Goal: Information Seeking & Learning: Learn about a topic

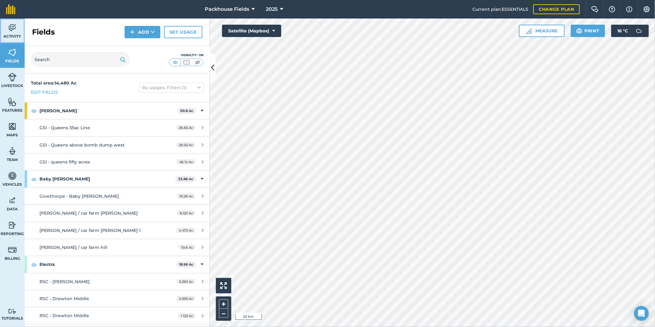
click at [14, 32] on img at bounding box center [12, 27] width 9 height 9
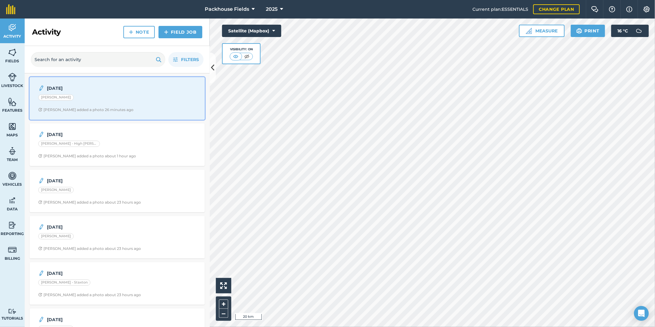
click at [146, 106] on div "4.9.25 Rook - Oxtoby Alice B added a photo 26 minutes ago" at bounding box center [117, 98] width 168 height 35
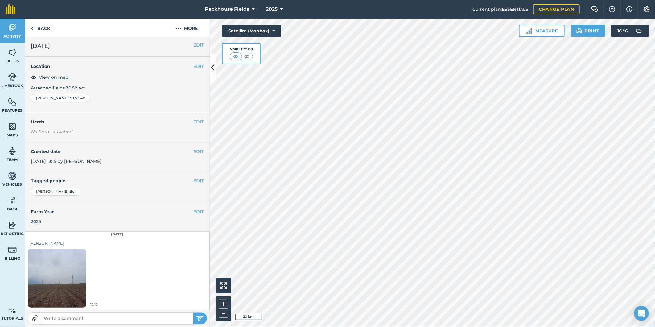
scroll to position [2, 0]
click at [66, 278] on img at bounding box center [57, 278] width 59 height 78
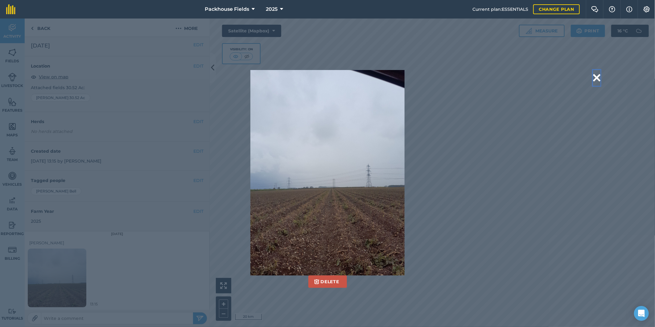
click at [598, 76] on button at bounding box center [596, 78] width 7 height 16
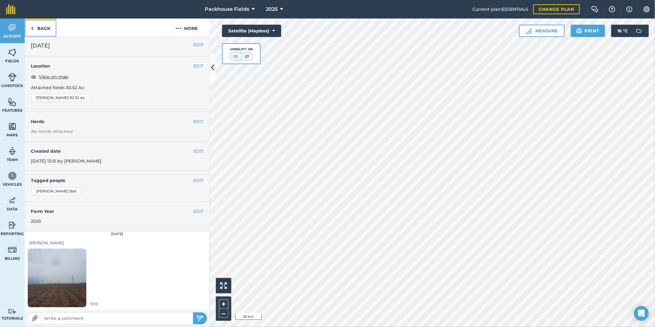
click at [45, 30] on link "Back" at bounding box center [41, 27] width 32 height 18
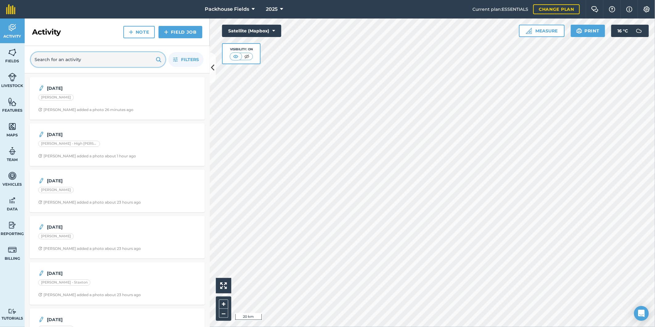
click at [96, 59] on input "text" at bounding box center [98, 59] width 134 height 15
click at [7, 55] on link "Fields" at bounding box center [12, 55] width 25 height 25
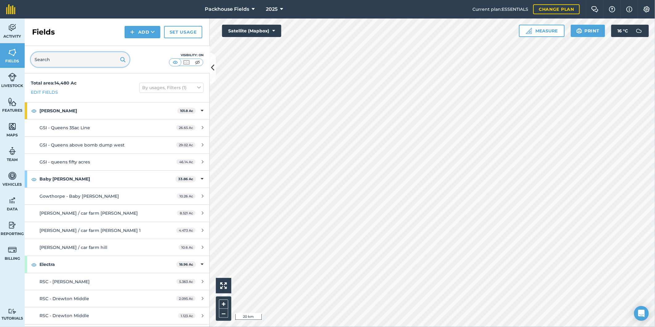
click at [51, 58] on input "text" at bounding box center [80, 59] width 99 height 15
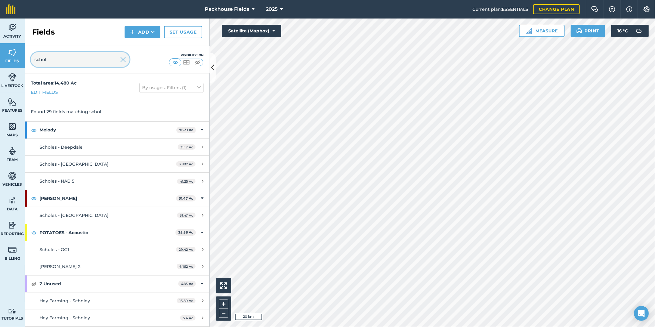
type input "schol"
click at [125, 59] on img at bounding box center [123, 59] width 6 height 7
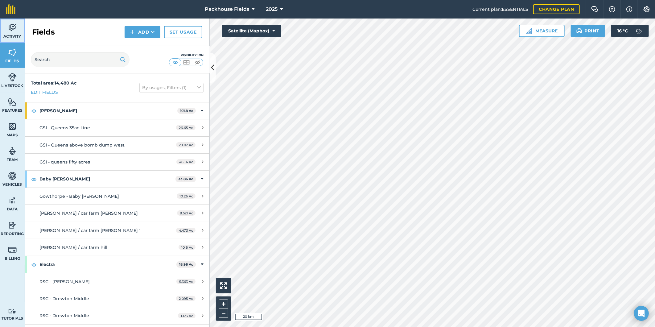
click at [16, 25] on img at bounding box center [12, 27] width 9 height 9
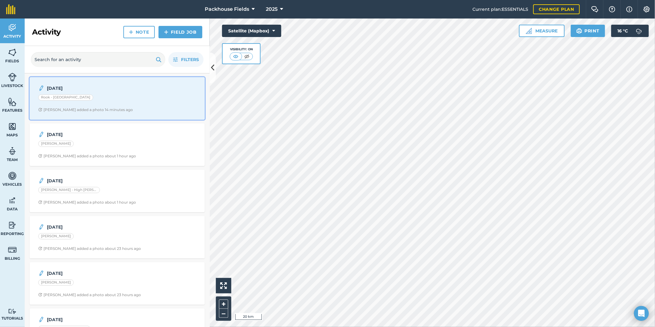
click at [116, 105] on div "4.9.25 Rook - Grange Farm Alice B added a photo 14 minutes ago" at bounding box center [117, 98] width 168 height 35
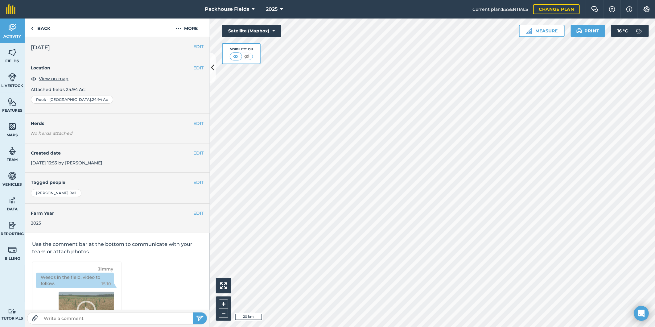
scroll to position [2, 0]
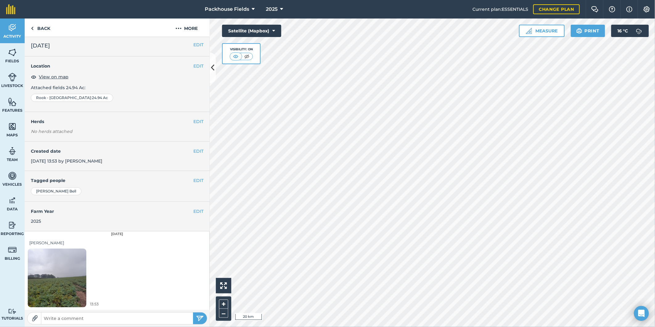
click at [72, 268] on img at bounding box center [57, 278] width 59 height 78
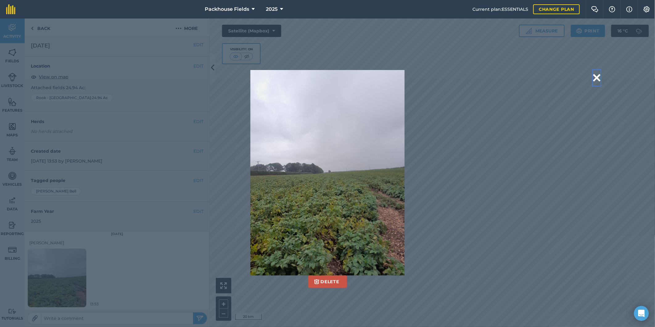
click at [595, 77] on button at bounding box center [596, 78] width 7 height 16
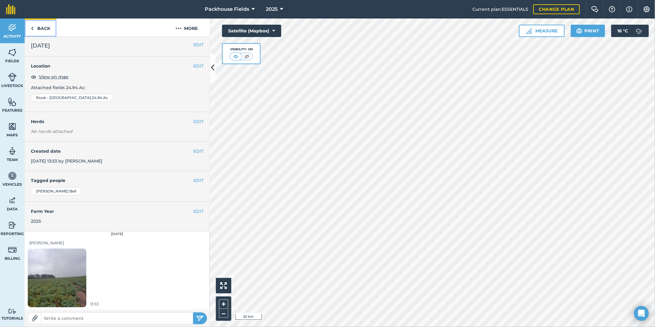
drag, startPoint x: 45, startPoint y: 27, endPoint x: 22, endPoint y: 0, distance: 35.2
click at [45, 27] on link "Back" at bounding box center [41, 27] width 32 height 18
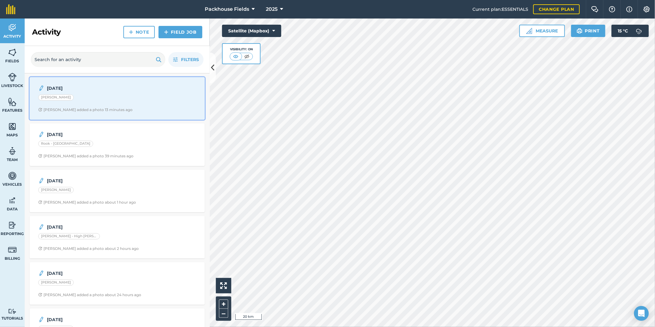
click at [117, 102] on div "[PERSON_NAME]" at bounding box center [117, 98] width 158 height 8
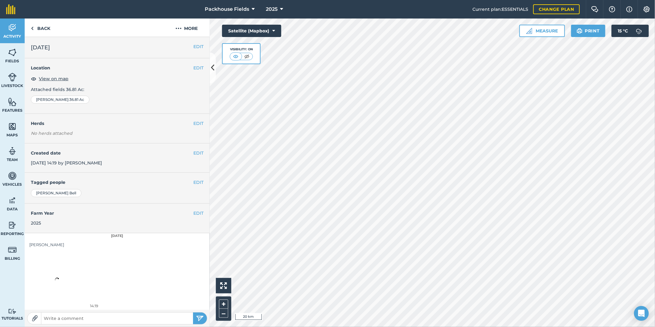
scroll to position [2, 0]
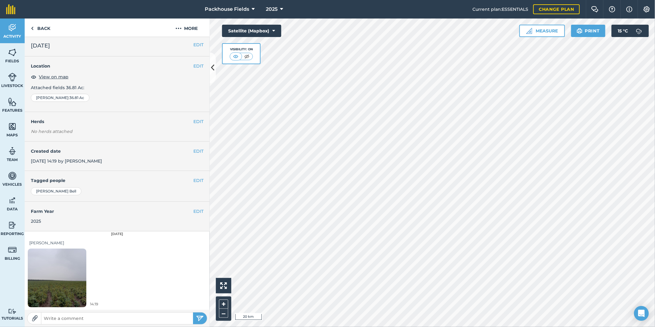
click at [56, 290] on img at bounding box center [57, 278] width 59 height 78
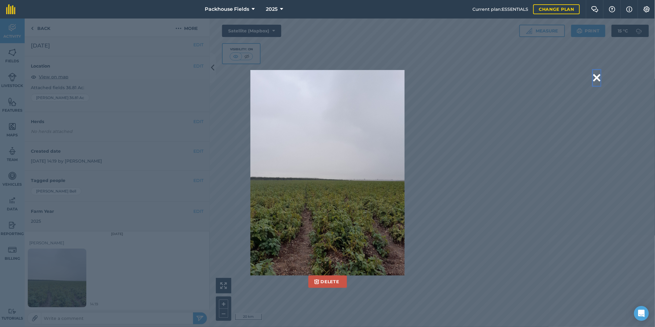
click at [597, 78] on button at bounding box center [596, 78] width 7 height 16
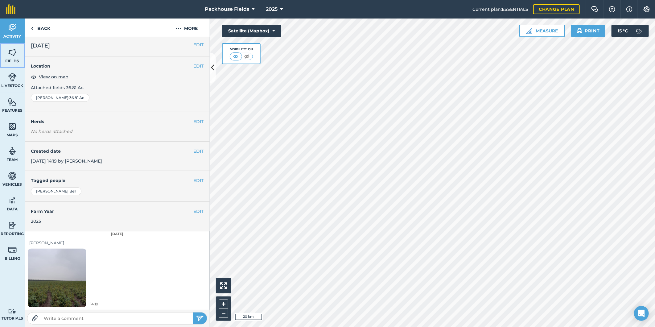
click at [12, 59] on span "Fields" at bounding box center [12, 61] width 25 height 5
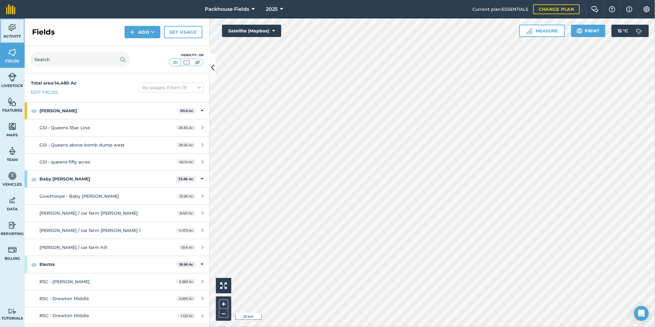
click at [6, 35] on span "Activity" at bounding box center [12, 36] width 25 height 5
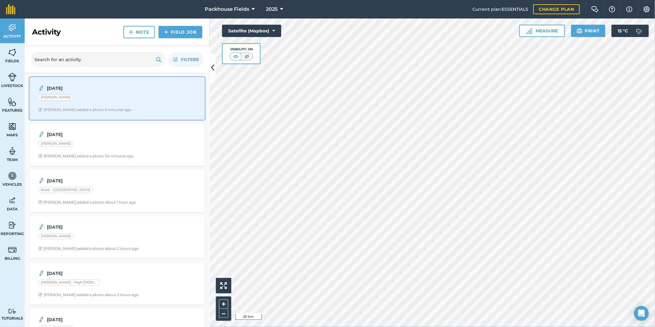
click at [131, 100] on div "[PERSON_NAME]" at bounding box center [117, 98] width 158 height 8
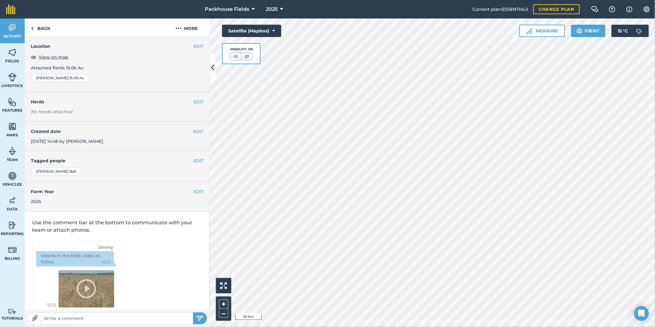
scroll to position [2, 0]
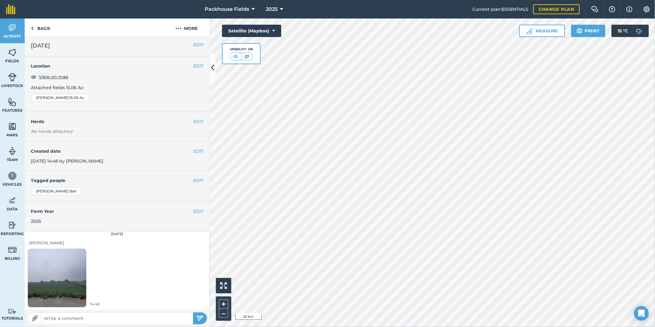
click at [59, 268] on img at bounding box center [57, 278] width 59 height 78
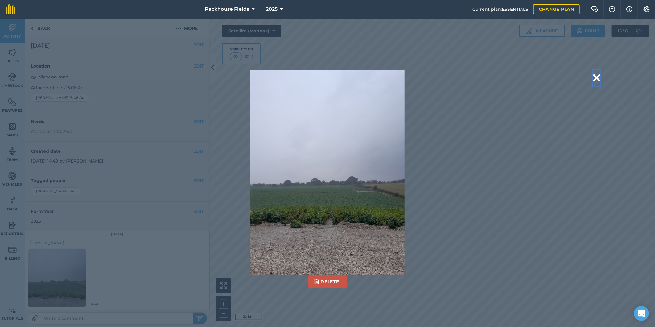
click at [597, 76] on button at bounding box center [596, 78] width 7 height 16
